Goal: Information Seeking & Learning: Learn about a topic

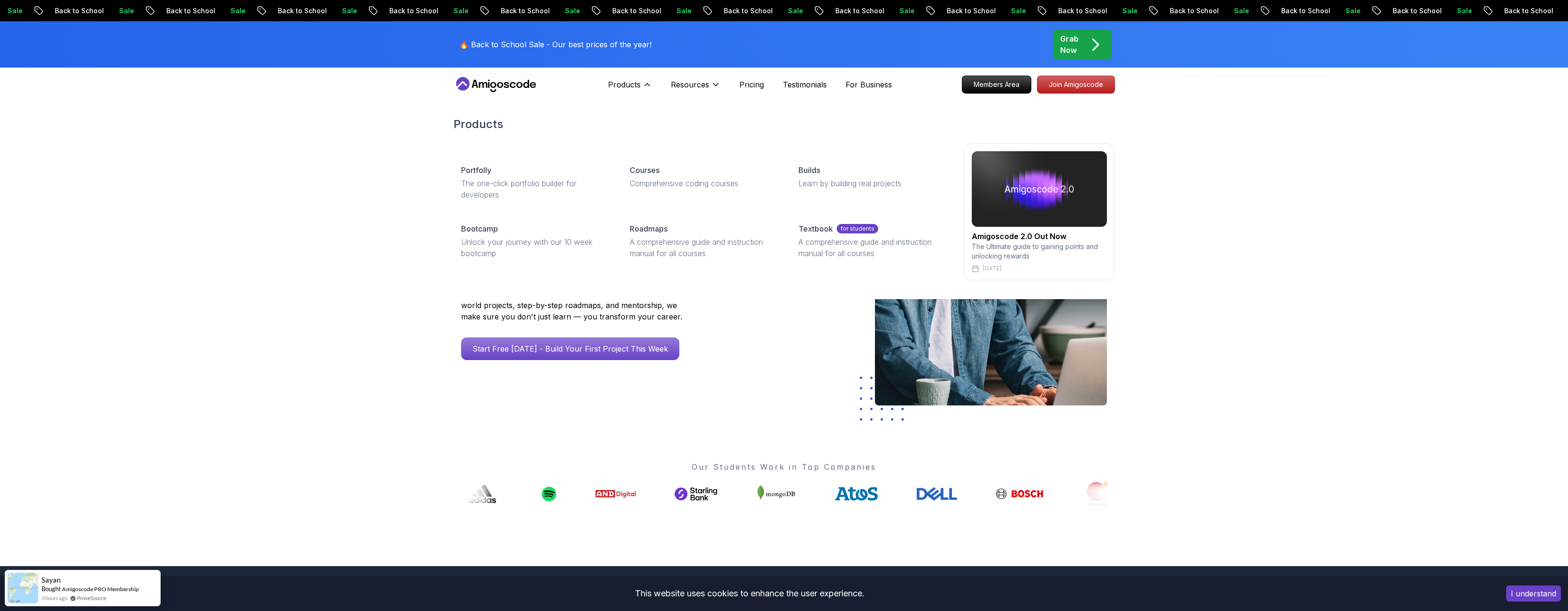
click at [1056, 180] on img at bounding box center [1040, 189] width 135 height 75
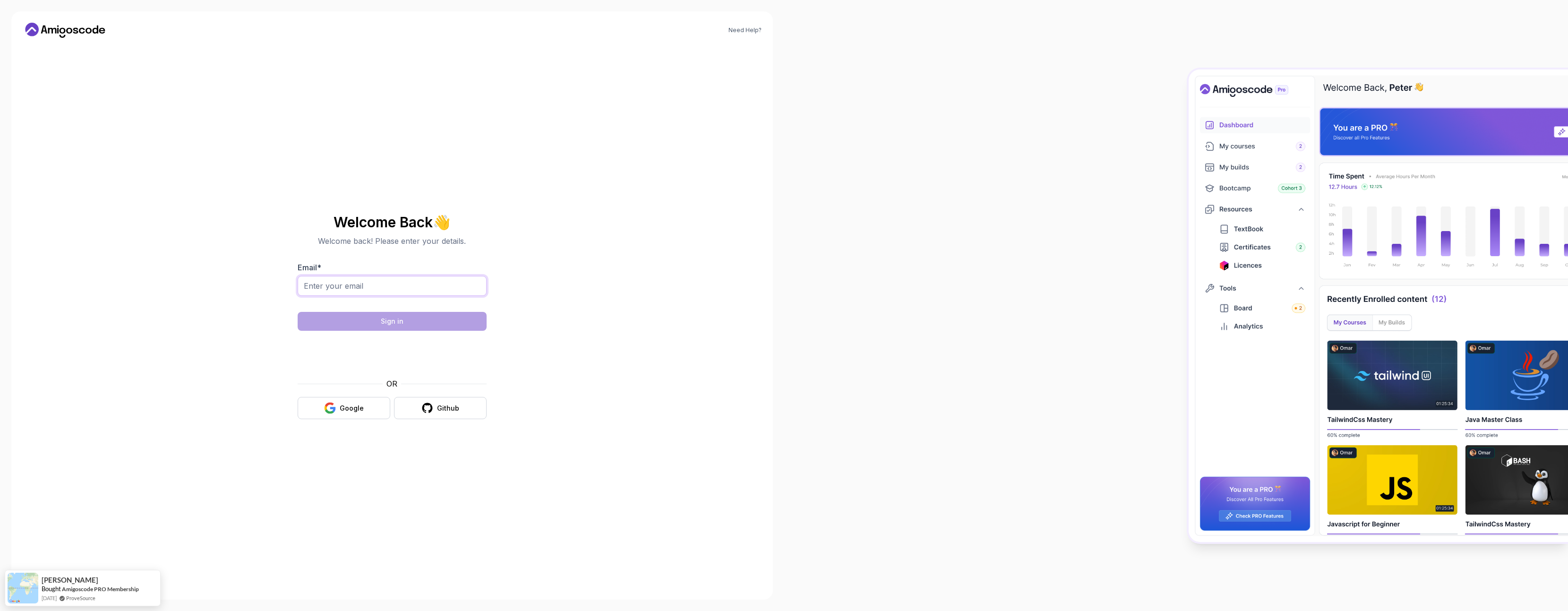
click at [388, 291] on input "Email *" at bounding box center [392, 285] width 189 height 20
click at [0, 610] on nordpass-autofill-portal at bounding box center [0, 611] width 0 height 0
type input "[EMAIL_ADDRESS][DOMAIN_NAME]"
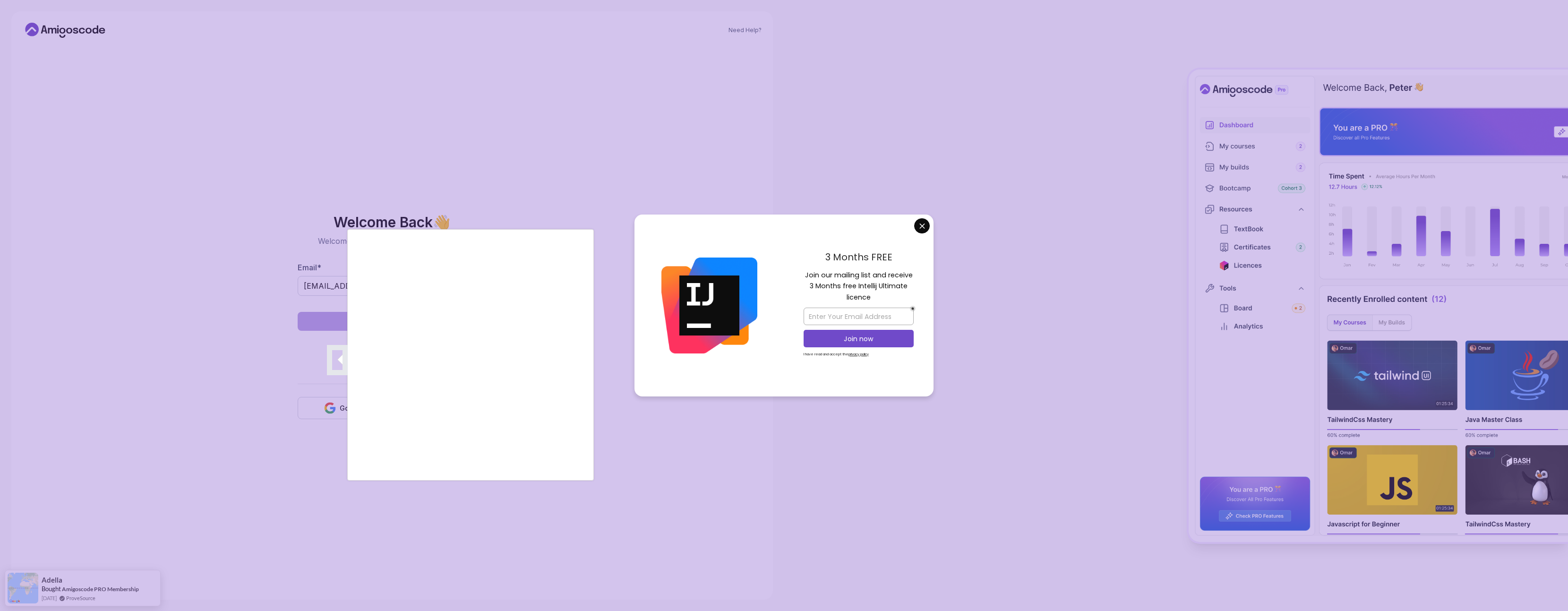
click at [921, 229] on div at bounding box center [784, 306] width 1568 height 611
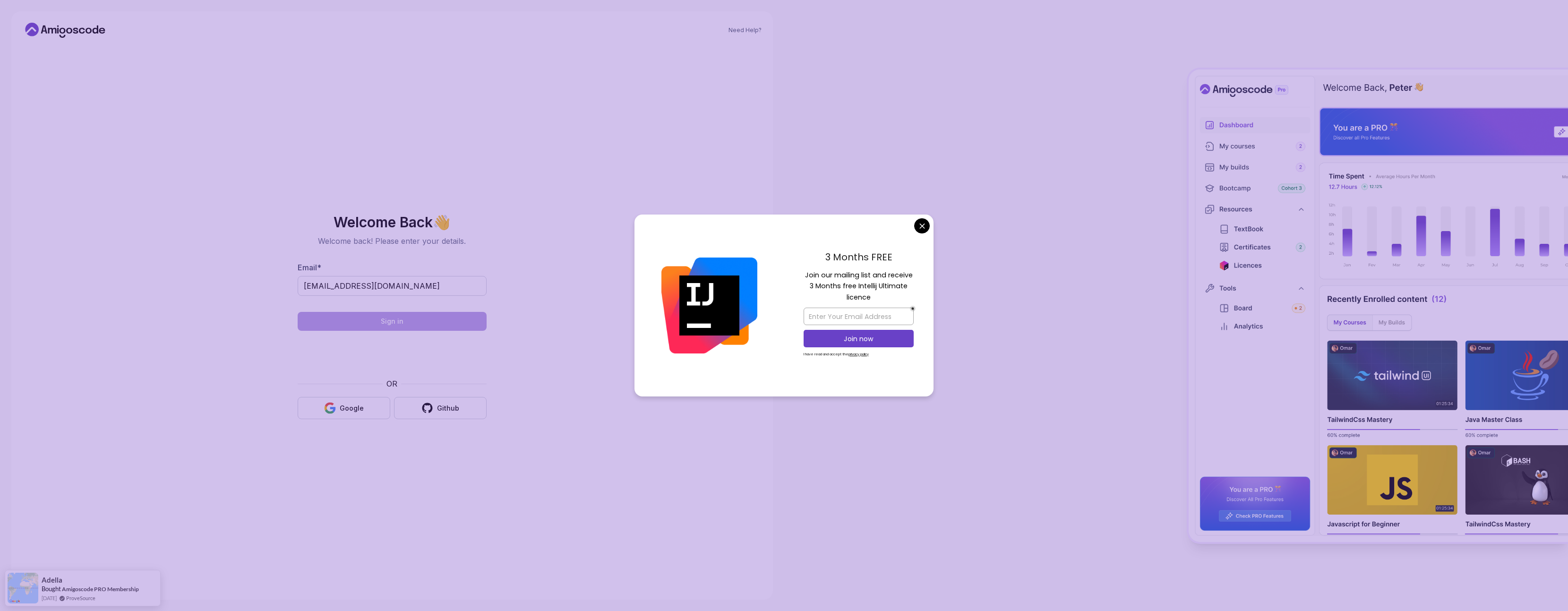
click at [923, 231] on body "Need Help? Welcome Back 👋 Welcome back! Please enter your details. Email * [EMA…" at bounding box center [784, 306] width 1568 height 611
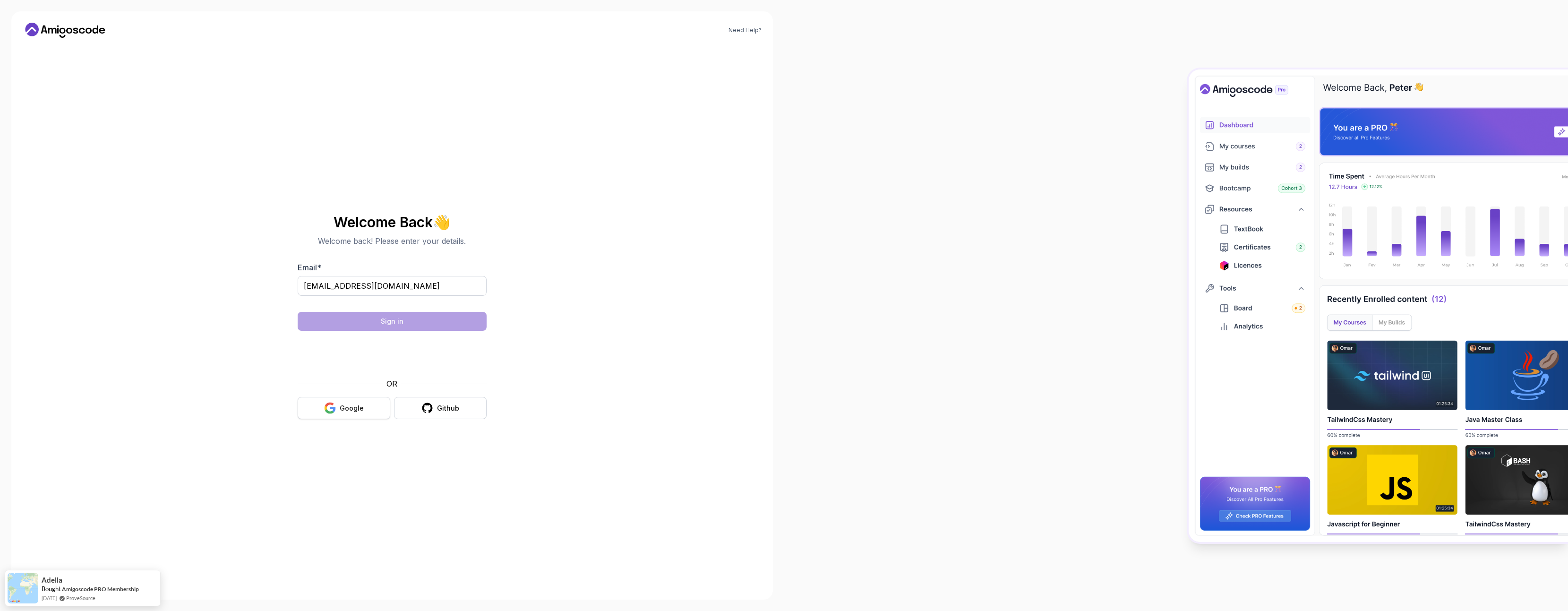
click at [344, 408] on div "Google" at bounding box center [352, 408] width 24 height 10
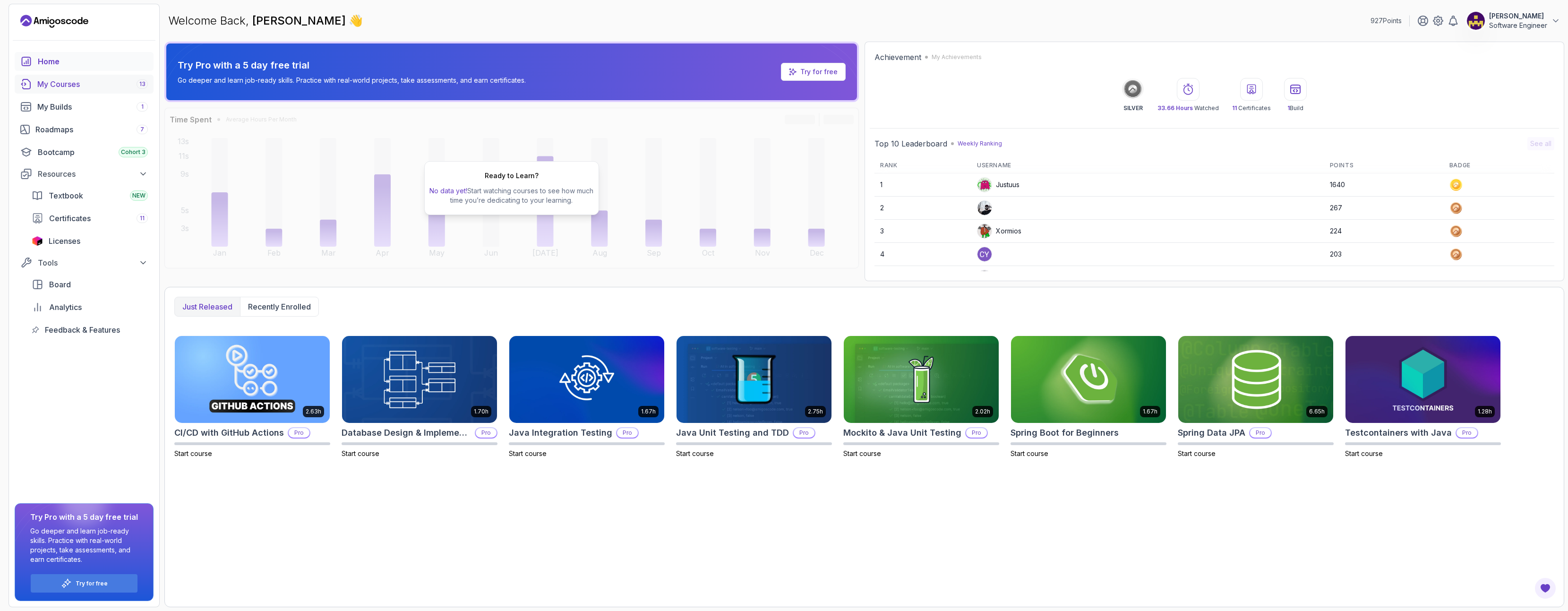
click at [44, 86] on div "My Courses 13" at bounding box center [93, 84] width 111 height 12
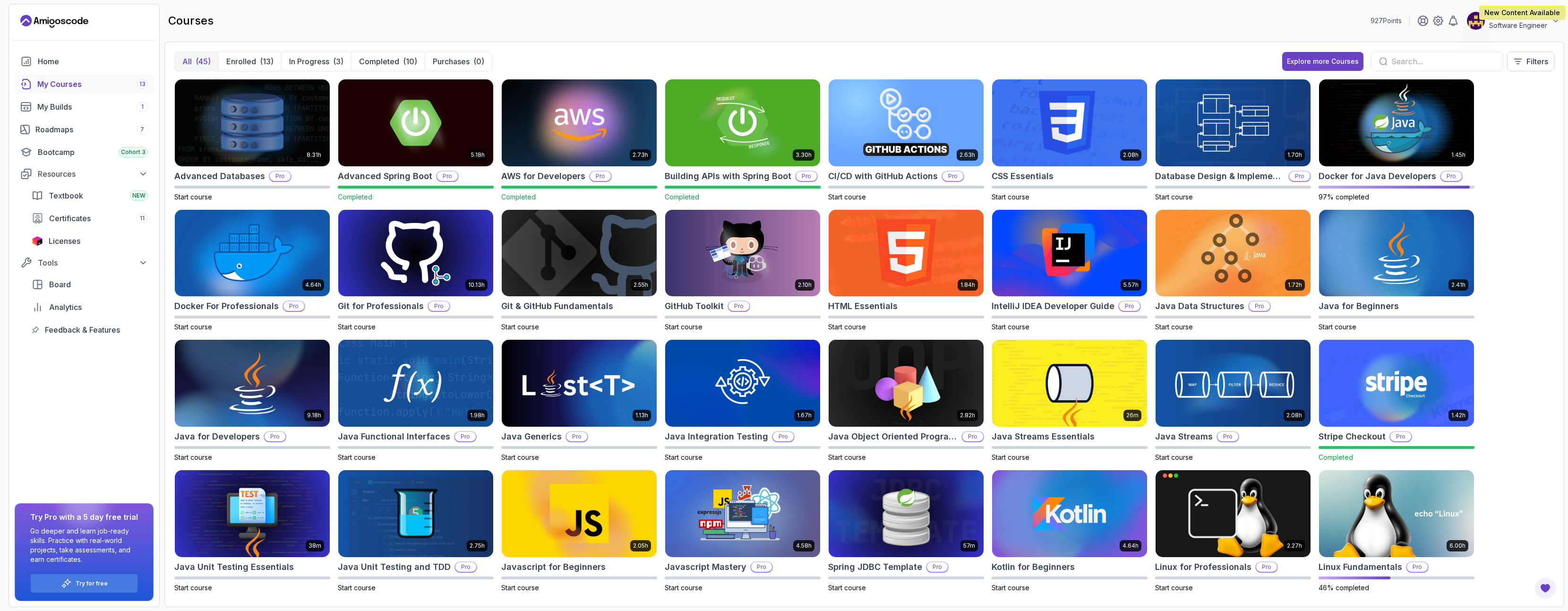
click at [193, 63] on button "All (45)" at bounding box center [196, 61] width 43 height 19
click at [1319, 62] on div "Explore more Courses" at bounding box center [1323, 61] width 72 height 10
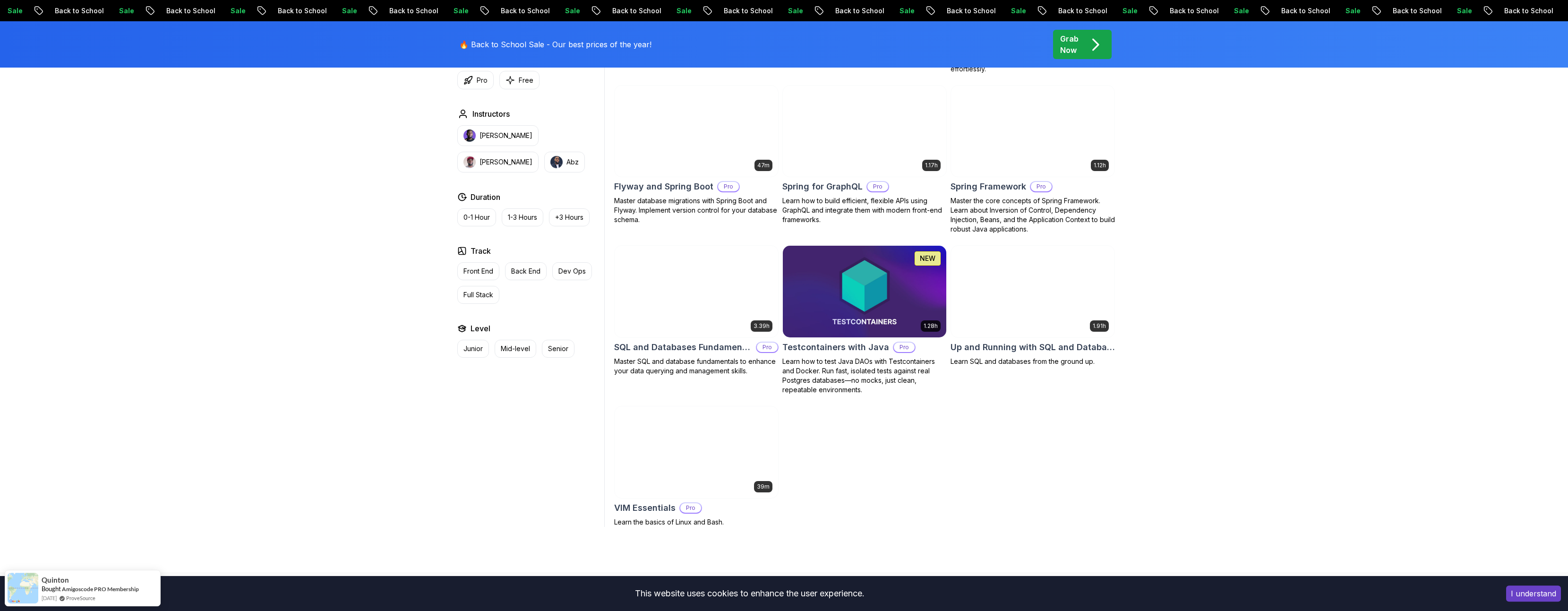
scroll to position [2412, 0]
